Goal: Task Accomplishment & Management: Use online tool/utility

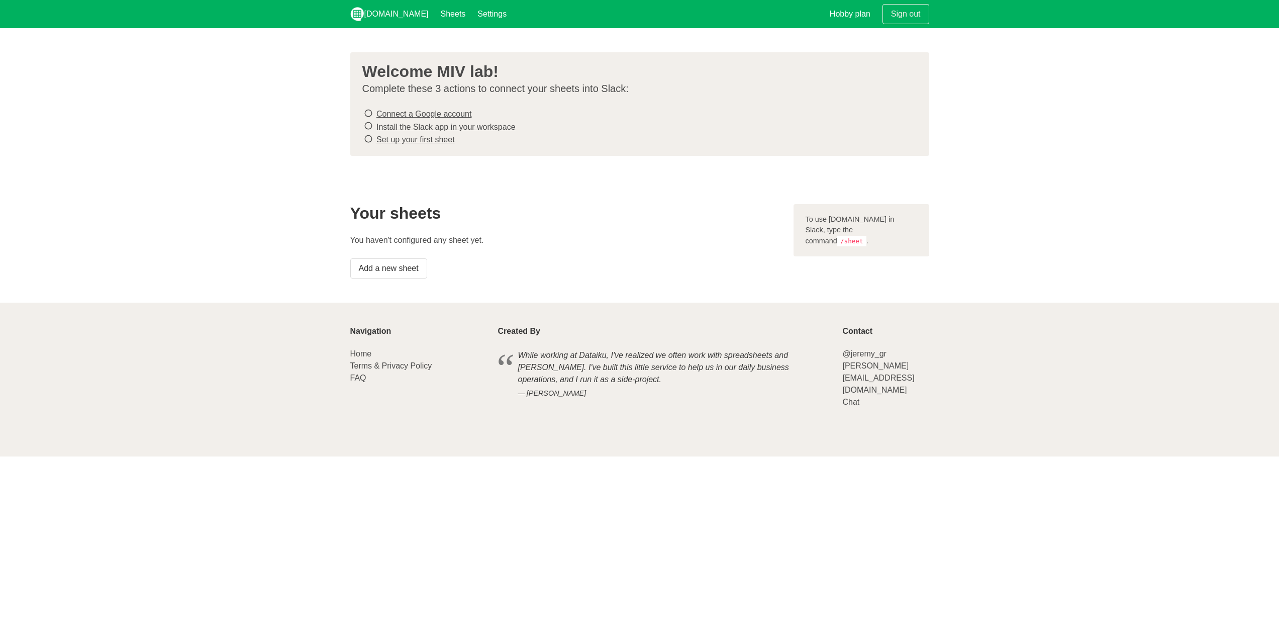
click at [549, 166] on section "Welcome MIV lab! Complete these 3 actions to connect your sheets into Slack: Co…" at bounding box center [639, 104] width 1279 height 152
click at [366, 113] on icon at bounding box center [368, 114] width 9 height 14
click at [364, 125] on icon at bounding box center [368, 126] width 9 height 14
click at [369, 169] on section "Welcome MIV lab! Complete these 3 actions to connect your sheets into Slack: Co…" at bounding box center [639, 104] width 1279 height 152
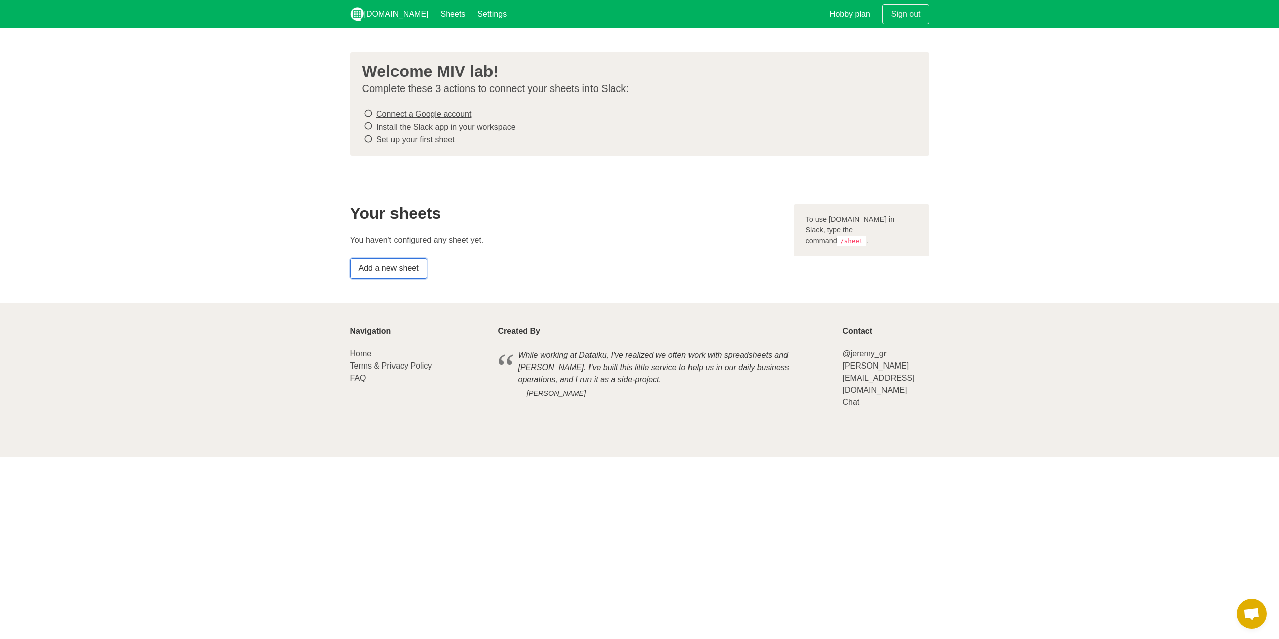
click at [408, 267] on link "Add a new sheet" at bounding box center [388, 268] width 77 height 20
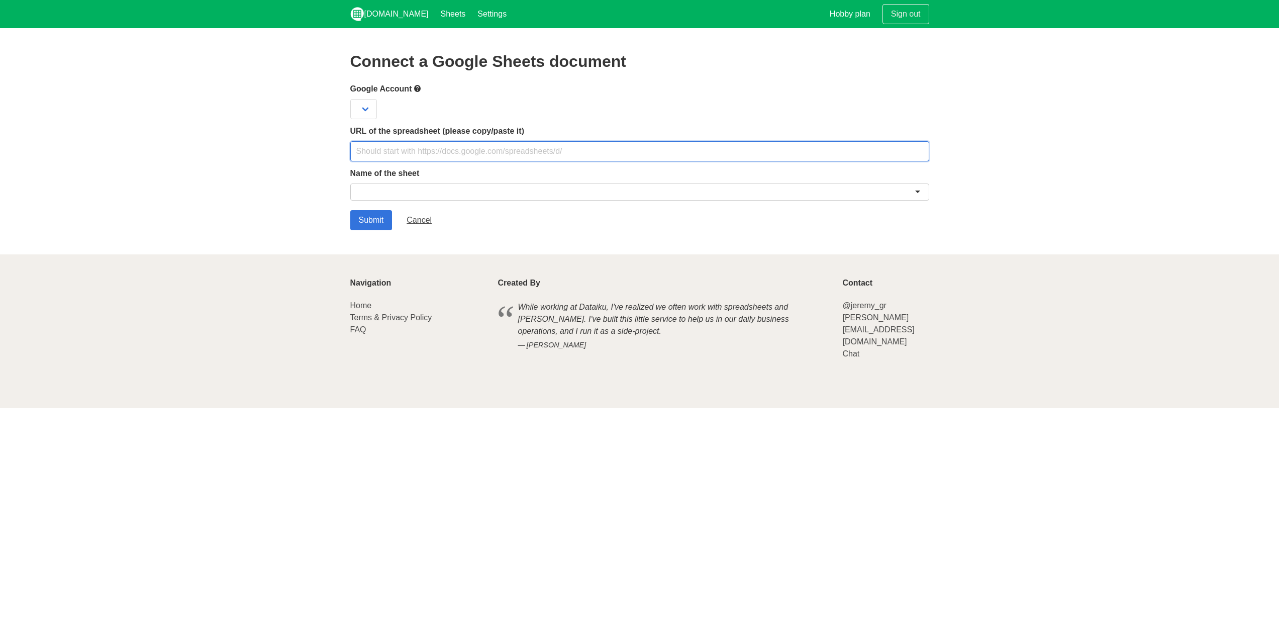
click at [437, 154] on input "text" at bounding box center [639, 151] width 579 height 20
click at [600, 242] on section "Connect a Google Sheets document Google Account URL of the spreadsheet (please …" at bounding box center [639, 141] width 1279 height 226
click at [362, 109] on select at bounding box center [363, 109] width 27 height 20
drag, startPoint x: 362, startPoint y: 109, endPoint x: 388, endPoint y: 107, distance: 26.7
click at [362, 109] on select at bounding box center [363, 109] width 27 height 20
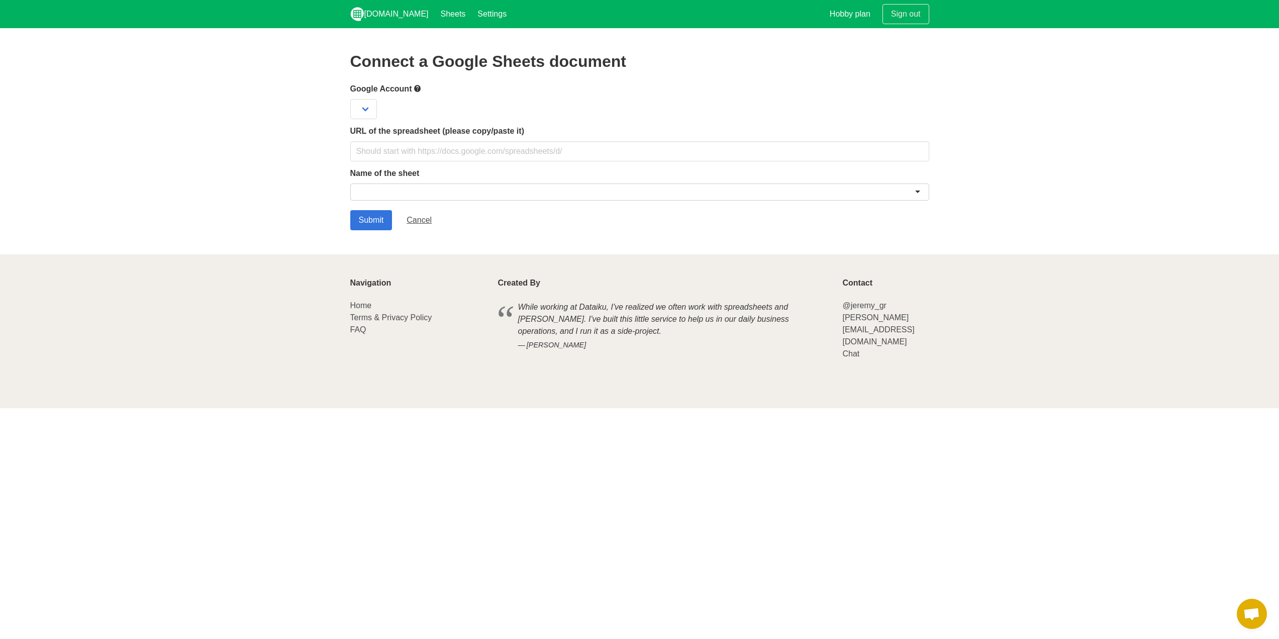
click at [659, 100] on div at bounding box center [639, 109] width 579 height 20
click at [593, 160] on input "text" at bounding box center [639, 151] width 579 height 20
paste input "https://docs.google.com/spreadsheets/d/1-MHasfjH_J4c7up1mDniU0MSeF-9bN5b6Mq-Svs…"
type input "https://docs.google.com/spreadsheets/d/1-MHasfjH_J4c7up1mDniU0MSeF-9bN5b6Mq-Svs…"
click at [495, 190] on div at bounding box center [639, 191] width 579 height 17
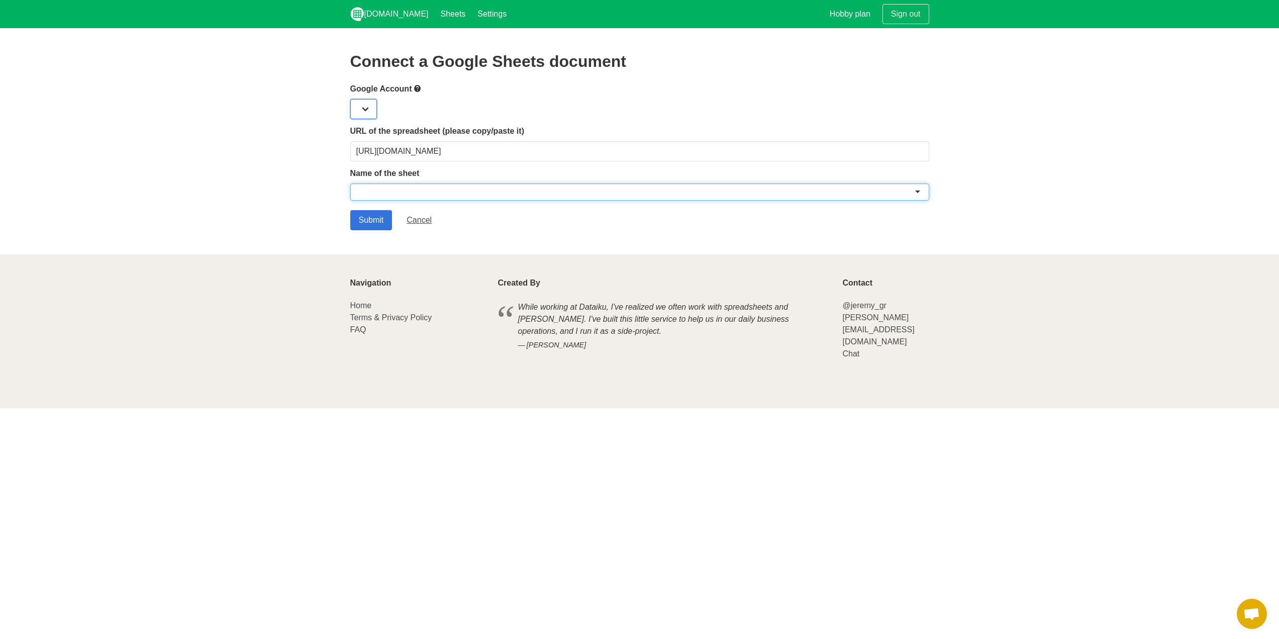
click at [370, 113] on select at bounding box center [363, 109] width 27 height 20
drag, startPoint x: 370, startPoint y: 113, endPoint x: 366, endPoint y: 138, distance: 24.9
click at [370, 113] on select at bounding box center [363, 109] width 27 height 20
click at [368, 211] on input "Submit" at bounding box center [371, 220] width 42 height 20
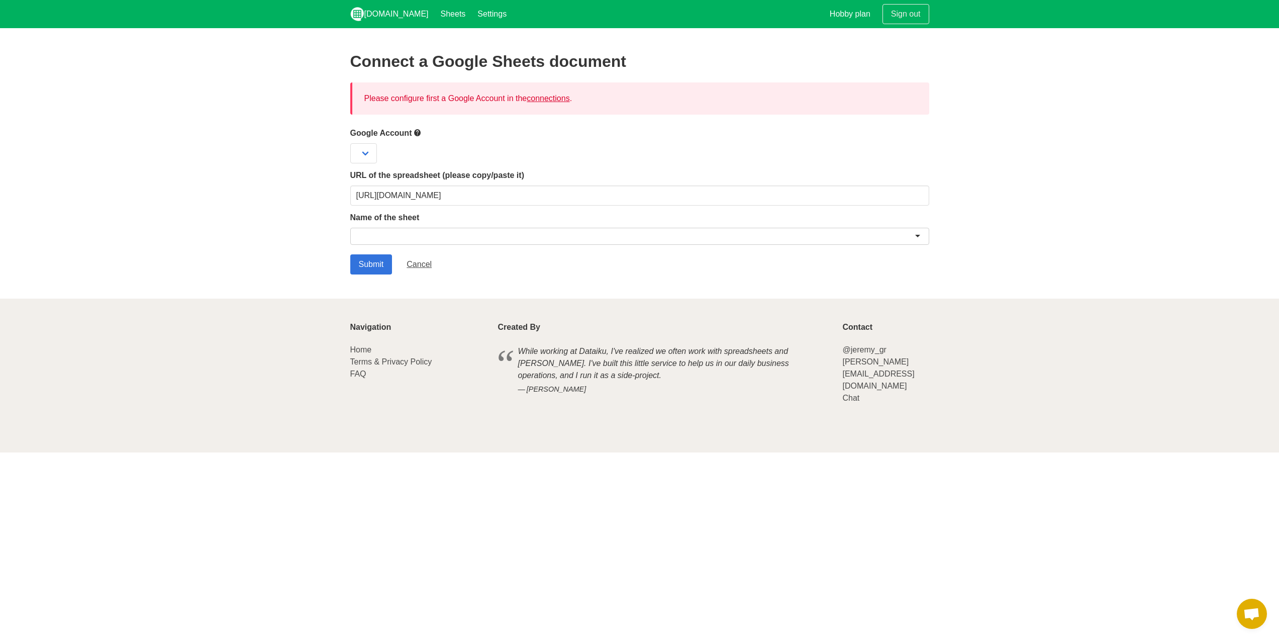
click at [563, 98] on link "connections" at bounding box center [547, 98] width 43 height 9
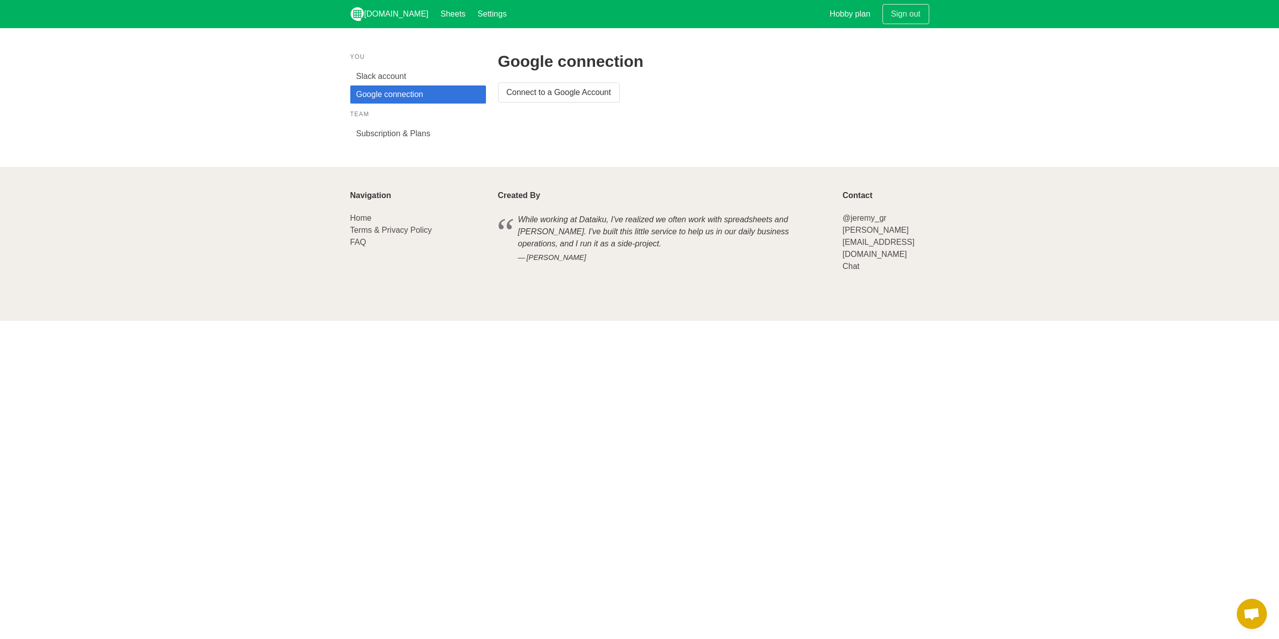
click at [568, 131] on div "Google connection Connect to a Google Account" at bounding box center [713, 97] width 443 height 102
click at [573, 89] on link "Connect to a Google Account" at bounding box center [559, 92] width 122 height 20
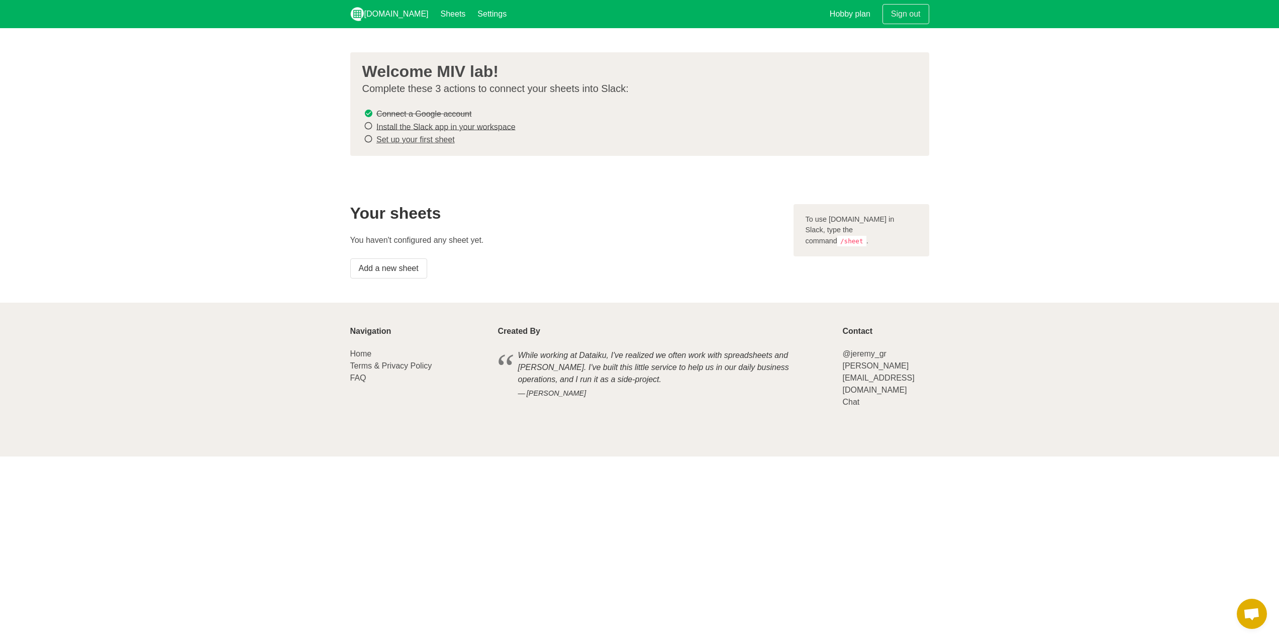
drag, startPoint x: 550, startPoint y: 208, endPoint x: 537, endPoint y: 222, distance: 19.2
click at [550, 208] on h2 "Your sheets" at bounding box center [565, 213] width 431 height 18
click at [426, 280] on div "Your sheets You haven't configured any sheet yet. Add a new sheet" at bounding box center [565, 241] width 443 height 86
click at [425, 271] on link "Add a new sheet" at bounding box center [388, 268] width 77 height 20
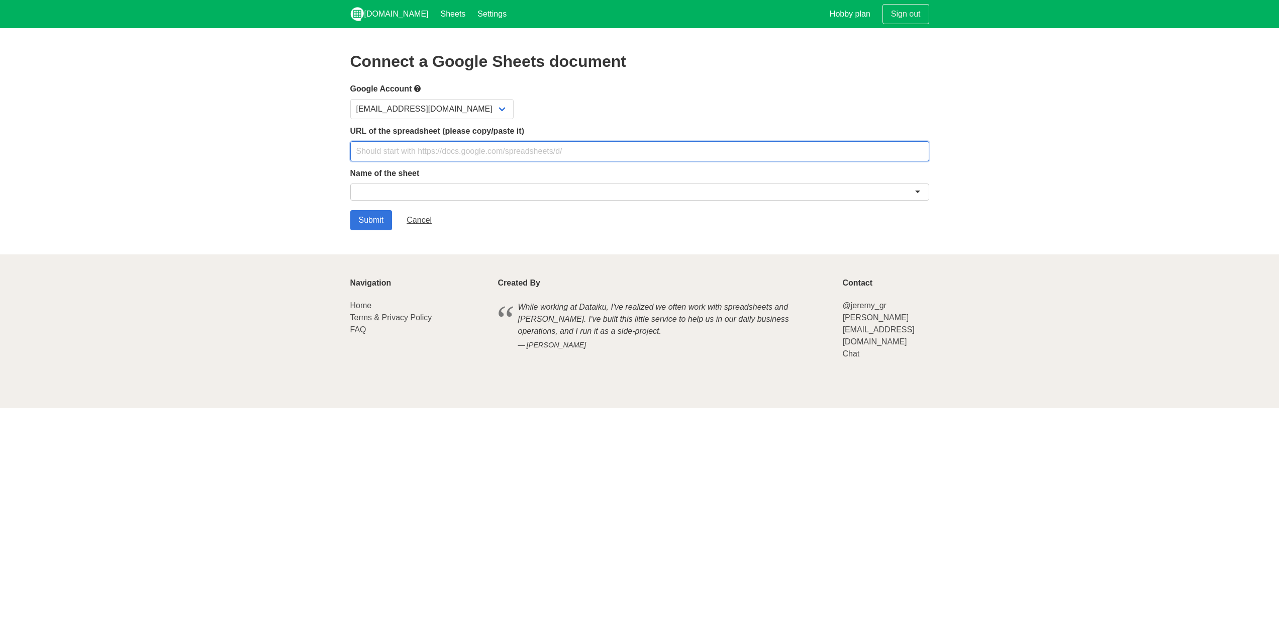
click at [427, 153] on input "text" at bounding box center [639, 151] width 579 height 20
paste input "https://docs.google.com/spreadsheets/d/1-MHasfjH_J4c7up1mDniU0MSeF-9bN5b6Mq-Svs…"
type input "https://docs.google.com/spreadsheets/d/1-MHasfjH_J4c7up1mDniU0MSeF-9bN5b6Mq-Svs…"
click at [381, 220] on input "Submit" at bounding box center [371, 220] width 42 height 20
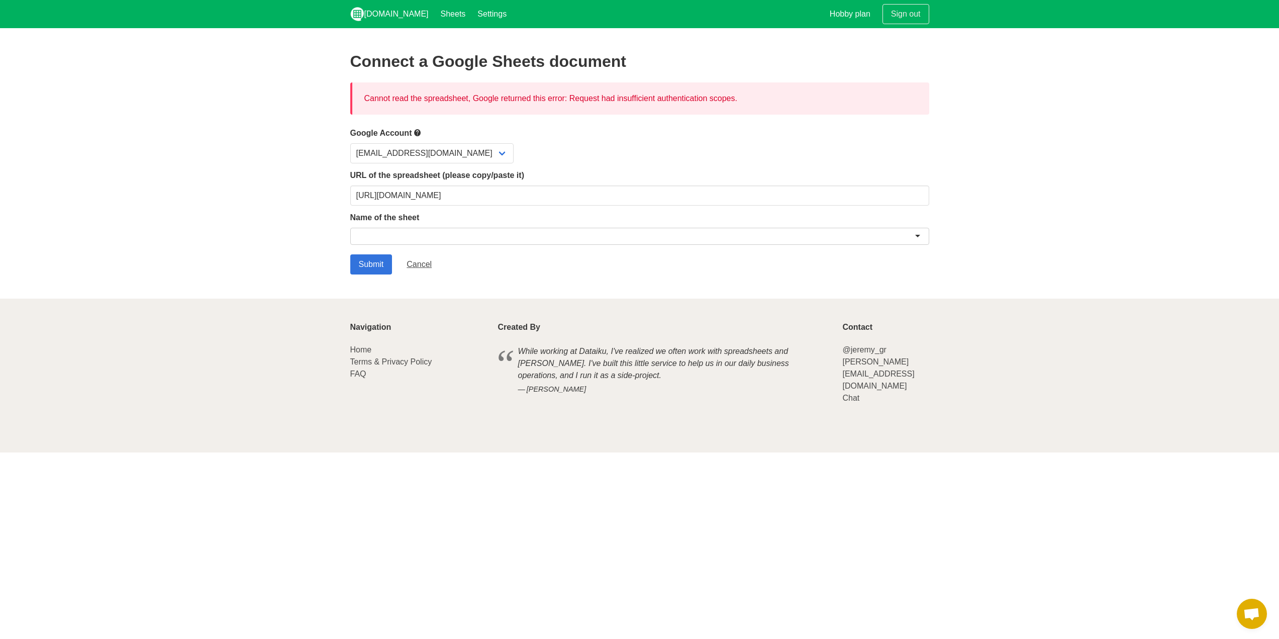
click at [657, 233] on div at bounding box center [639, 236] width 579 height 17
click at [655, 232] on div at bounding box center [639, 236] width 579 height 17
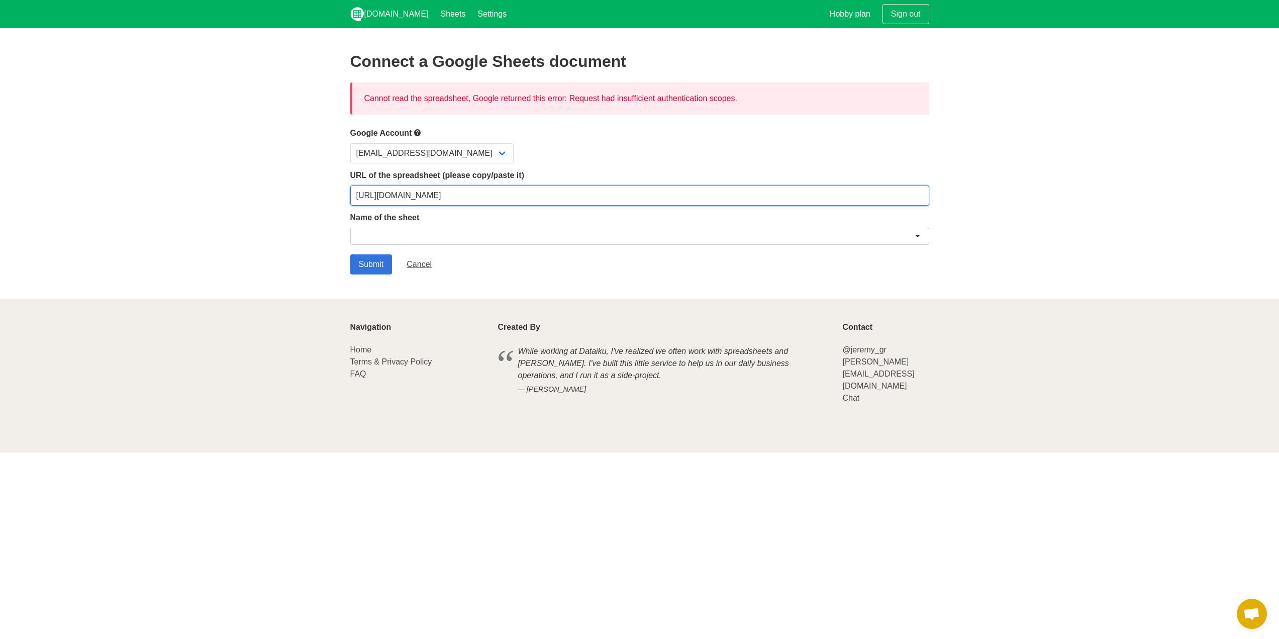
click at [734, 196] on input "[URL][DOMAIN_NAME]" at bounding box center [639, 195] width 579 height 20
click at [732, 200] on input "[URL][DOMAIN_NAME]" at bounding box center [639, 195] width 579 height 20
click at [732, 200] on input "https://docs.google.com/spreadsheets/d/1-MHasfjH_J4c7up1mDniU0MSeF-9bN5b6Mq-Svs…" at bounding box center [639, 195] width 579 height 20
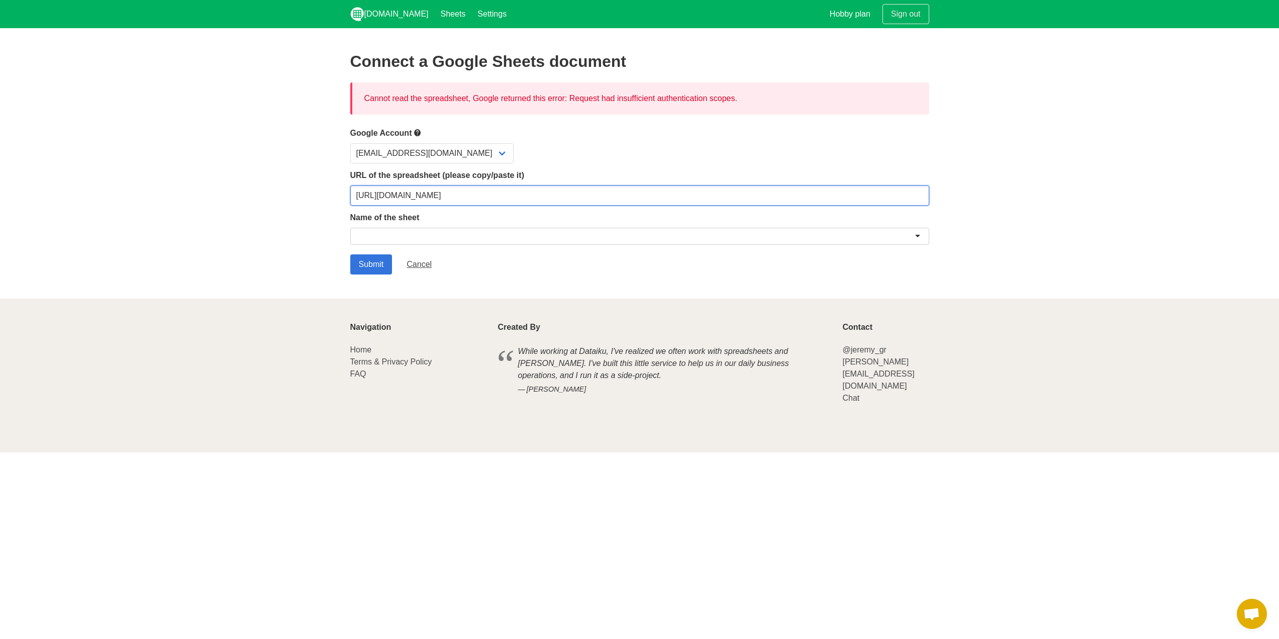
click at [732, 200] on input "https://docs.google.com/spreadsheets/d/1-MHasfjH_J4c7up1mDniU0MSeF-9bN5b6Mq-Svs…" at bounding box center [639, 195] width 579 height 20
paste input "gid=0#gid=0"
type input "[URL][DOMAIN_NAME]"
click at [377, 261] on input "Submit" at bounding box center [371, 264] width 42 height 20
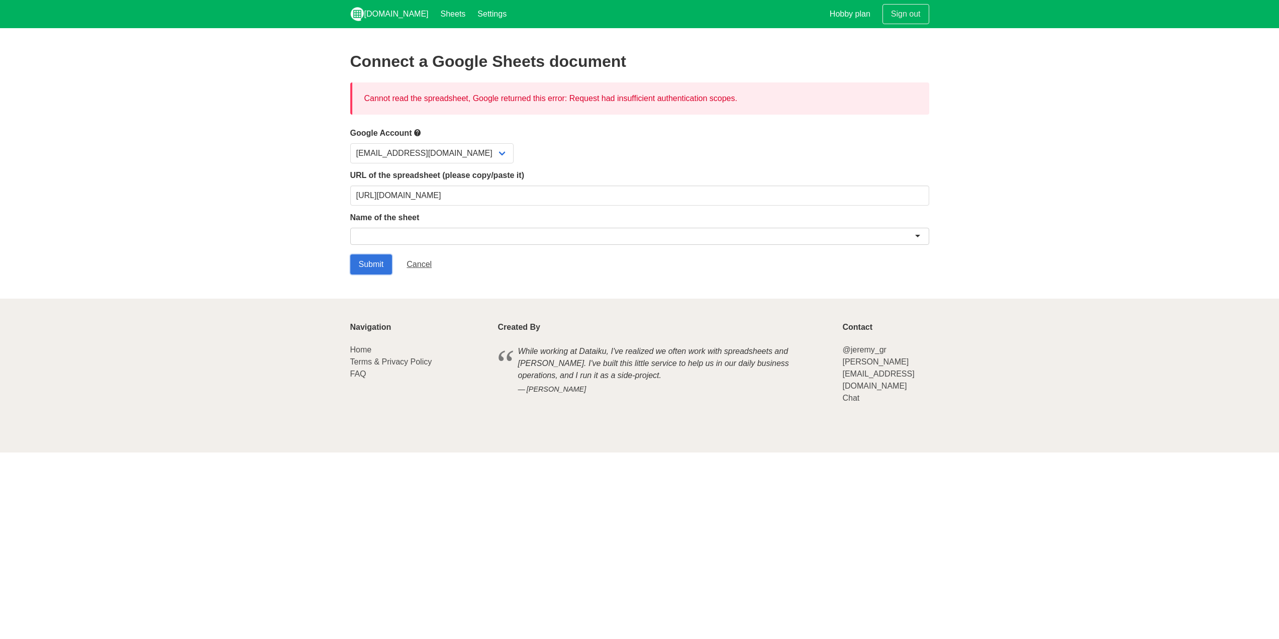
click at [377, 261] on input "Submit" at bounding box center [371, 264] width 42 height 20
click at [750, 192] on input "[URL][DOMAIN_NAME]" at bounding box center [639, 195] width 579 height 20
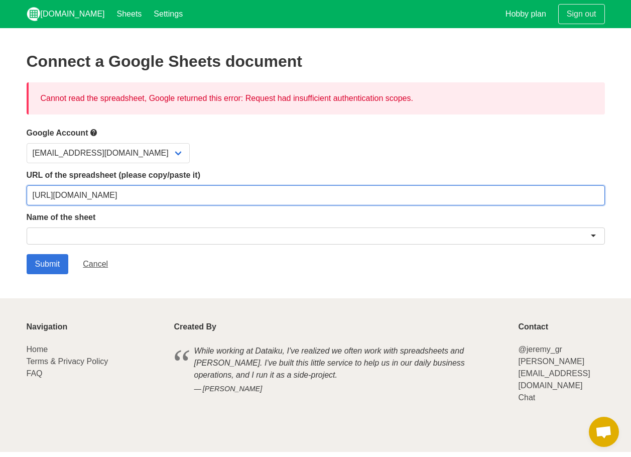
click at [195, 190] on input "[URL][DOMAIN_NAME]" at bounding box center [316, 195] width 579 height 20
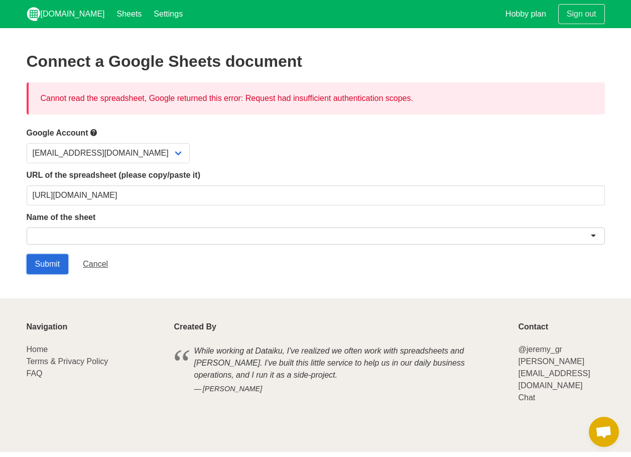
click at [56, 265] on input "Submit" at bounding box center [48, 264] width 42 height 20
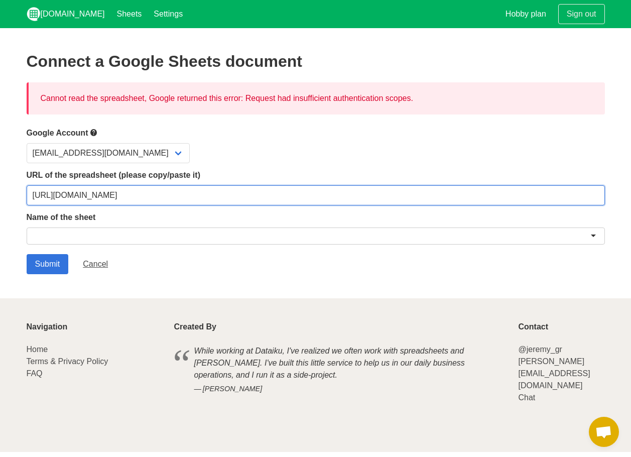
click at [151, 196] on input "[URL][DOMAIN_NAME]" at bounding box center [316, 195] width 579 height 20
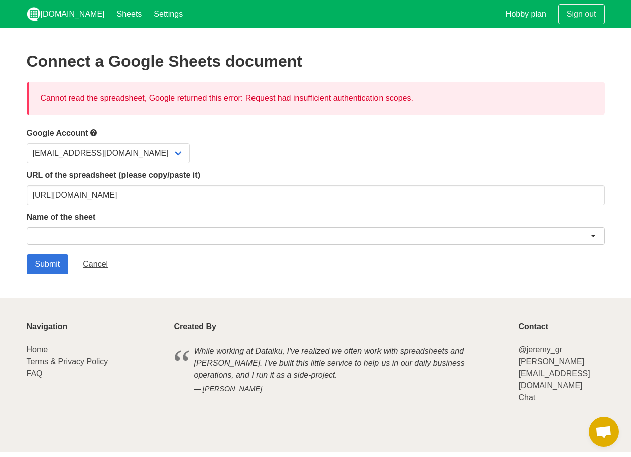
click at [411, 94] on div "Cannot read the spreadsheet, Google returned this error: Request had insufficie…" at bounding box center [316, 98] width 579 height 32
click at [415, 98] on div "Cannot read the spreadsheet, Google returned this error: Request had insufficie…" at bounding box center [316, 98] width 579 height 32
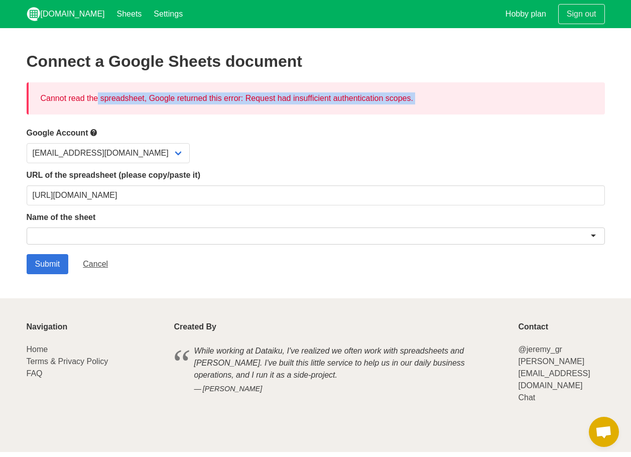
click at [415, 98] on div "Cannot read the spreadsheet, Google returned this error: Request had insufficie…" at bounding box center [316, 98] width 579 height 32
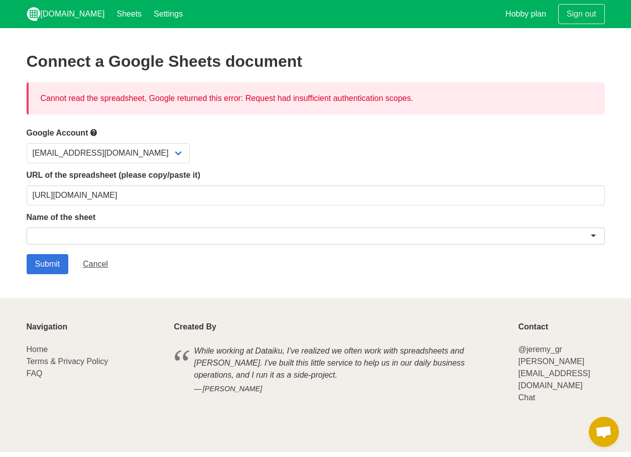
click at [220, 156] on div "[EMAIL_ADDRESS][DOMAIN_NAME]" at bounding box center [316, 153] width 579 height 20
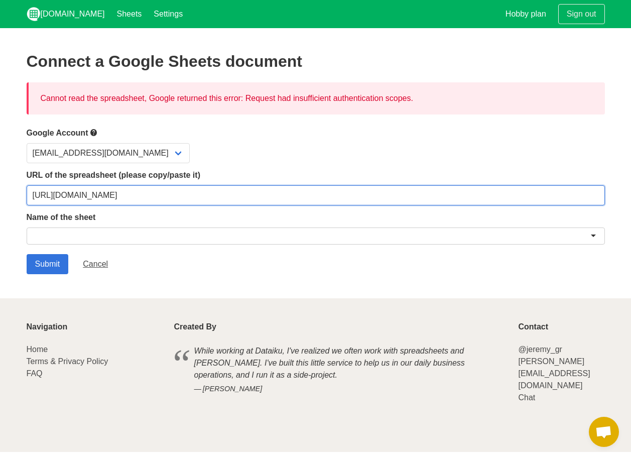
click at [180, 194] on input "[URL][DOMAIN_NAME]" at bounding box center [316, 195] width 579 height 20
click at [183, 193] on input "[URL][DOMAIN_NAME]" at bounding box center [316, 195] width 579 height 20
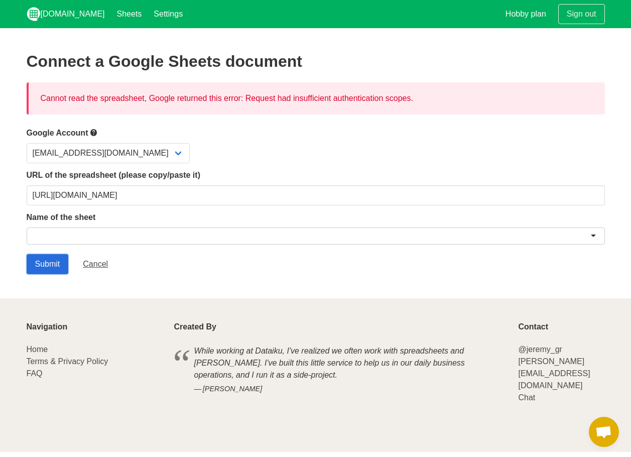
drag, startPoint x: 38, startPoint y: 265, endPoint x: 81, endPoint y: 90, distance: 180.0
click at [39, 265] on input "Submit" at bounding box center [48, 264] width 42 height 20
click at [117, 6] on link "Sheets" at bounding box center [129, 14] width 37 height 28
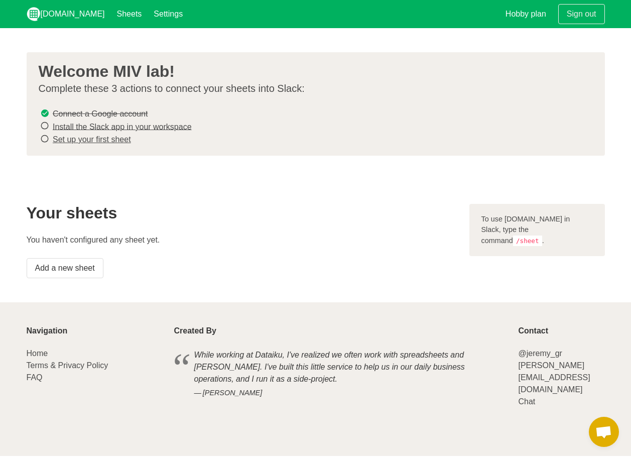
click at [374, 240] on p "You haven't configured any sheet yet." at bounding box center [242, 240] width 431 height 12
click at [364, 227] on div "Your sheets You haven't configured any sheet yet. Add a new sheet" at bounding box center [242, 241] width 443 height 86
click at [92, 127] on link "Install the Slack app in your workspace" at bounding box center [122, 126] width 139 height 9
click at [112, 140] on link "Set up your first sheet" at bounding box center [92, 139] width 78 height 9
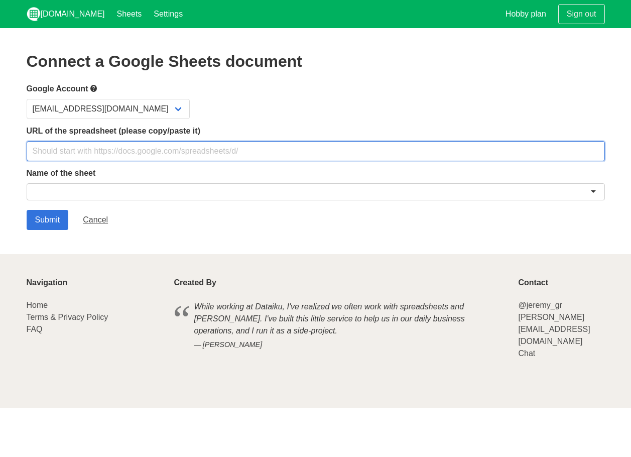
click at [208, 153] on input "text" at bounding box center [316, 151] width 579 height 20
paste input "[URL][DOMAIN_NAME]"
type input "[URL][DOMAIN_NAME]"
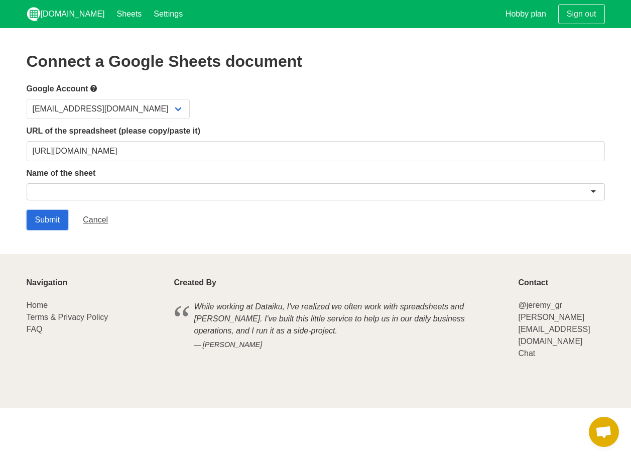
click at [50, 222] on input "Submit" at bounding box center [48, 220] width 42 height 20
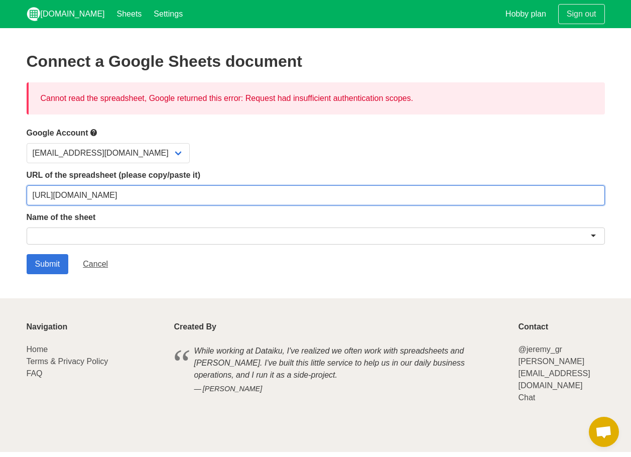
click at [106, 191] on input "[URL][DOMAIN_NAME]" at bounding box center [316, 195] width 579 height 20
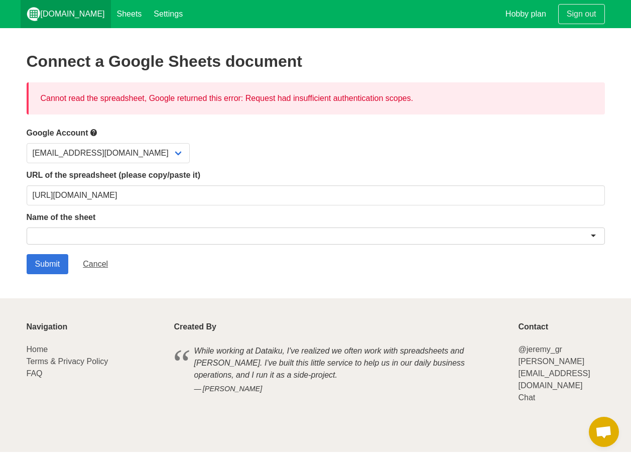
click at [59, 7] on link "[DOMAIN_NAME]" at bounding box center [66, 14] width 90 height 28
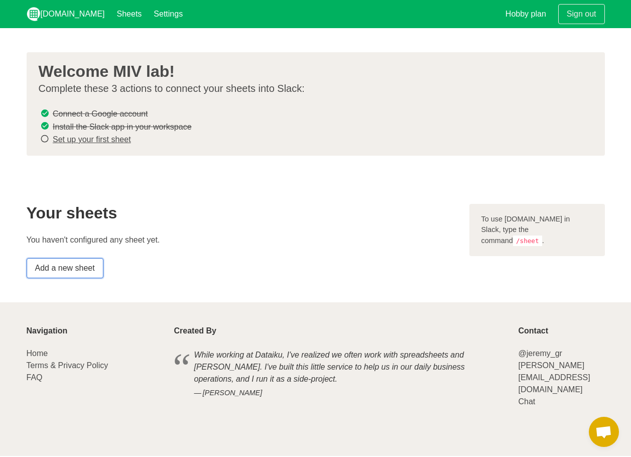
click at [70, 274] on link "Add a new sheet" at bounding box center [65, 268] width 77 height 20
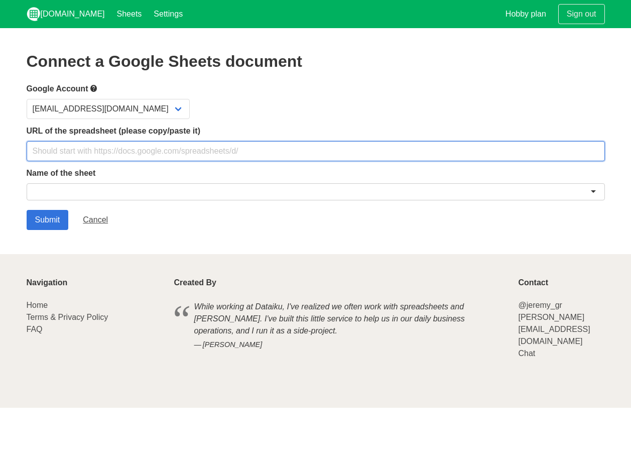
click at [112, 149] on input "text" at bounding box center [316, 151] width 579 height 20
paste input "[URL][DOMAIN_NAME]"
type input "[URL][DOMAIN_NAME]"
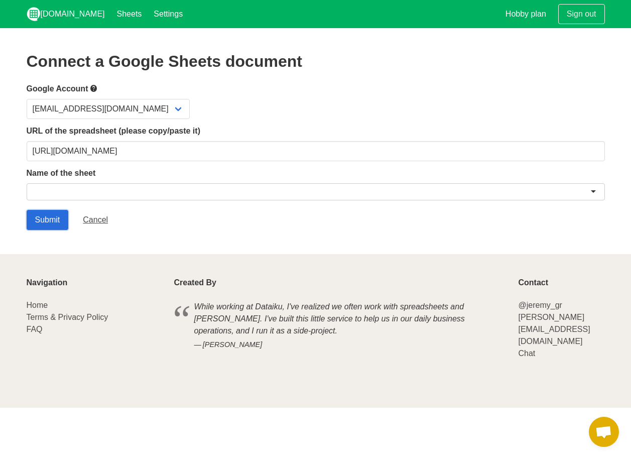
click at [57, 223] on input "Submit" at bounding box center [48, 220] width 42 height 20
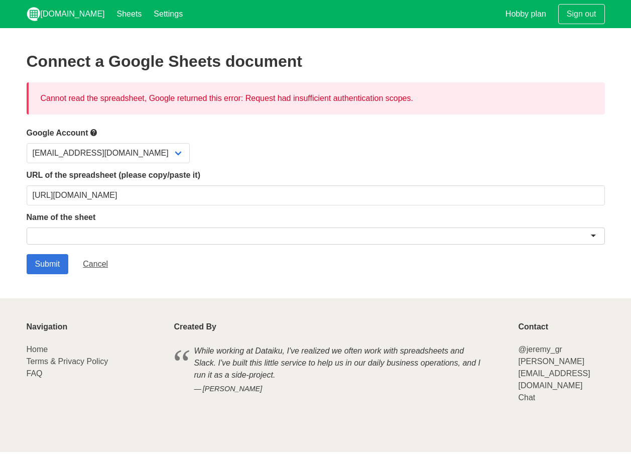
click at [72, 232] on div at bounding box center [316, 236] width 579 height 17
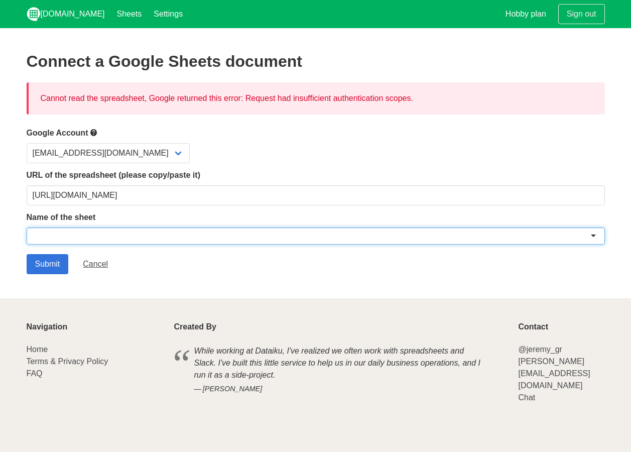
click at [105, 234] on div at bounding box center [316, 236] width 579 height 17
click at [107, 234] on div at bounding box center [316, 236] width 579 height 17
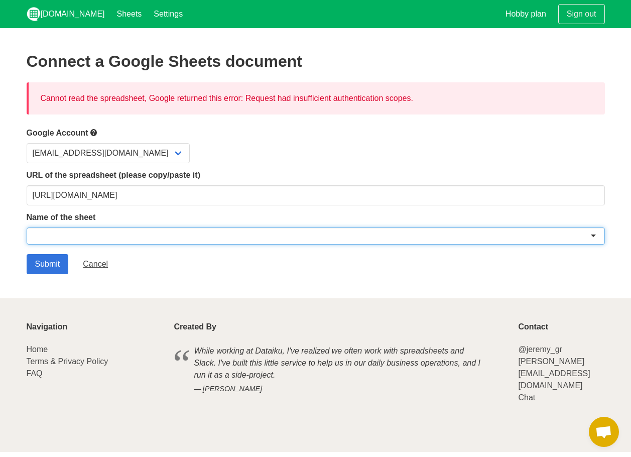
click at [107, 234] on div at bounding box center [316, 236] width 579 height 17
type input "ㅊ"
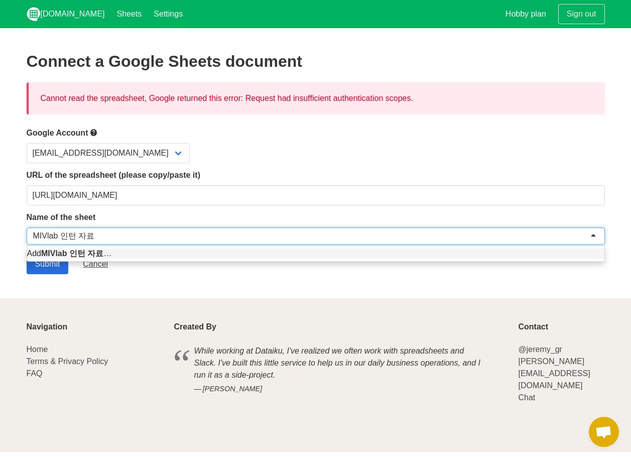
type input "MIVlab 인턴 자료"
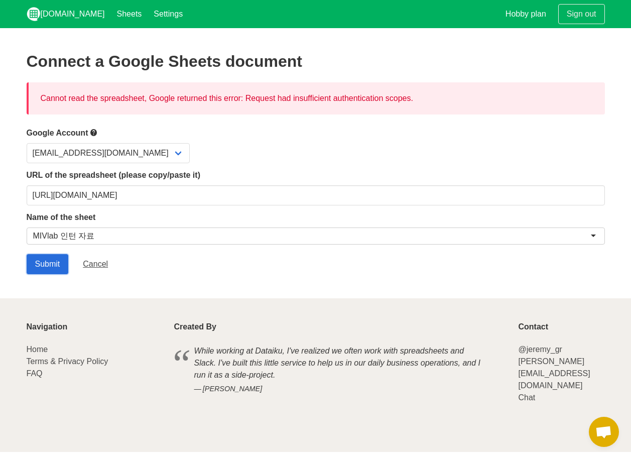
click at [55, 265] on input "Submit" at bounding box center [48, 264] width 42 height 20
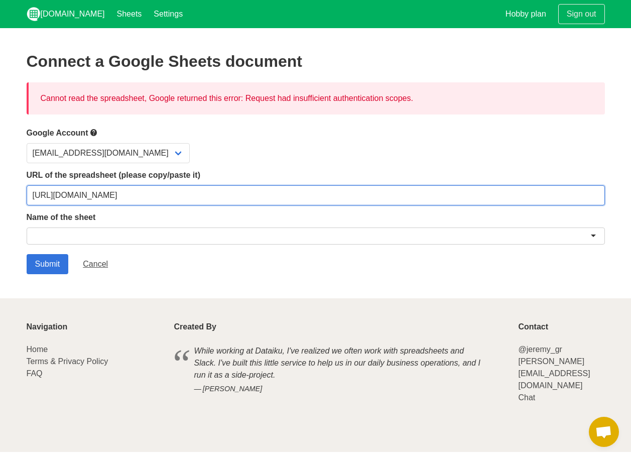
click at [390, 199] on input "https://docs.google.com/spreadsheets/d/1-MHasfjH_J4c7up1mDniU0MSeF-9bN5b6Mq-Svs…" at bounding box center [316, 195] width 579 height 20
click at [288, 190] on input "https://docs.google.com/spreadsheets/d/1-MHasfjH_J4c7up1mDniU0MSeF-9bN5b6Mq-Svs…" at bounding box center [316, 195] width 579 height 20
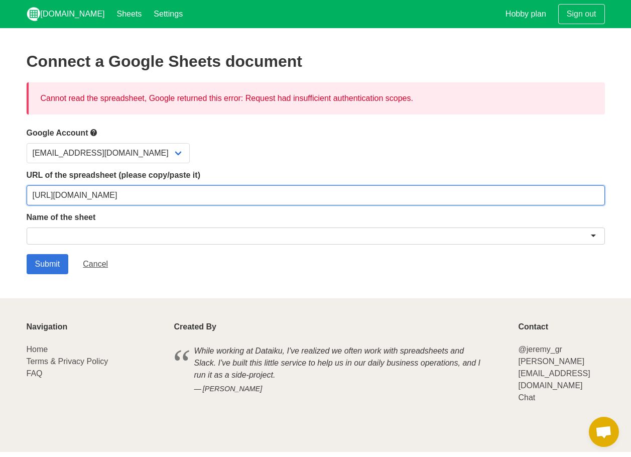
click at [288, 190] on input "https://docs.google.com/spreadsheets/d/1-MHasfjH_J4c7up1mDniU0MSeF-9bN5b6Mq-Svs…" at bounding box center [316, 195] width 579 height 20
paste input "usp=sharing"
type input "https://docs.google.com/spreadsheets/d/1-MHasfjH_J4c7up1mDniU0MSeF-9bN5b6Mq-Svs…"
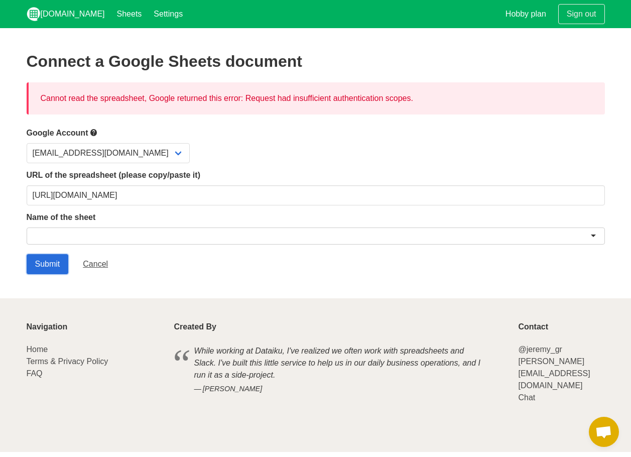
click at [34, 262] on input "Submit" at bounding box center [48, 264] width 42 height 20
click at [32, 262] on input "Submit" at bounding box center [48, 264] width 42 height 20
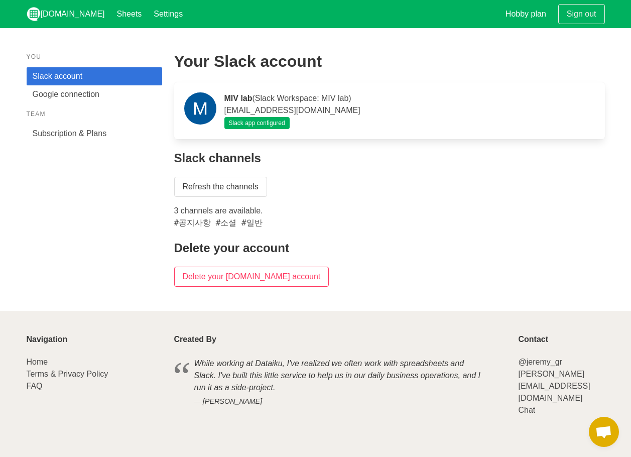
click at [372, 160] on h4 "Slack channels" at bounding box center [389, 158] width 431 height 14
click at [250, 186] on link "Refresh the channels" at bounding box center [220, 187] width 93 height 20
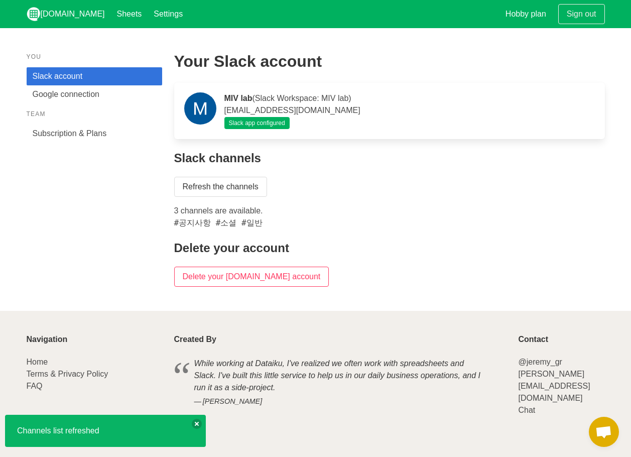
click at [388, 216] on p "3 channels are available. #공지사항 #소셜 #일반" at bounding box center [389, 217] width 431 height 24
click at [228, 220] on span "#공지사항 #소셜 #일반" at bounding box center [218, 223] width 88 height 10
click at [249, 221] on span "#공지사항 #소셜 #일반" at bounding box center [218, 223] width 88 height 10
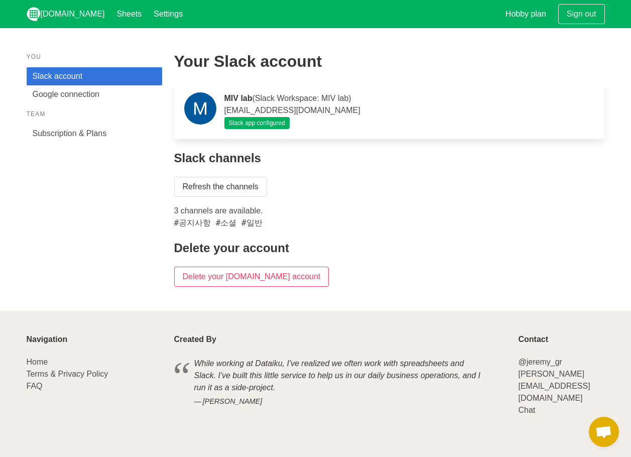
click at [188, 225] on span "#공지사항 #소셜 #일반" at bounding box center [218, 223] width 88 height 10
